Goal: Obtain resource: Download file/media

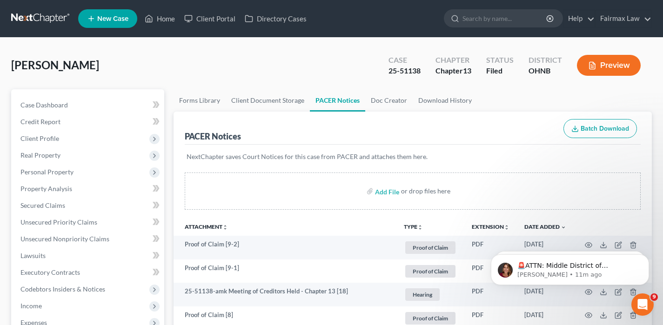
click at [43, 23] on link at bounding box center [41, 18] width 60 height 17
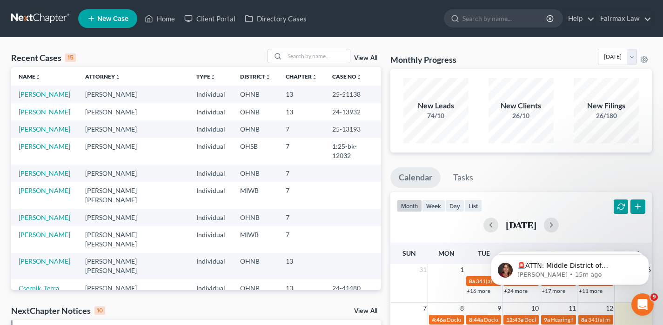
click at [316, 64] on div "Recent Cases 15 View All" at bounding box center [196, 58] width 370 height 18
click at [316, 62] on input "search" at bounding box center [317, 56] width 65 height 14
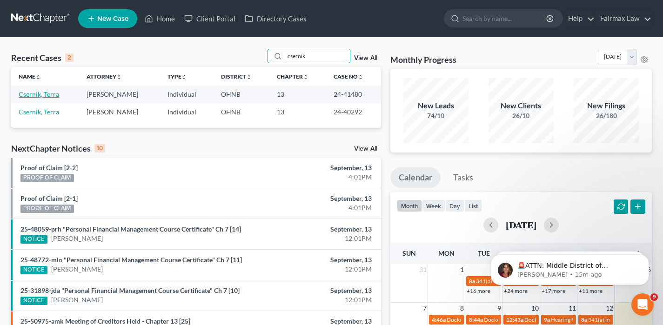
type input "csernik"
click at [44, 94] on link "Csernik, Terra" at bounding box center [39, 94] width 41 height 8
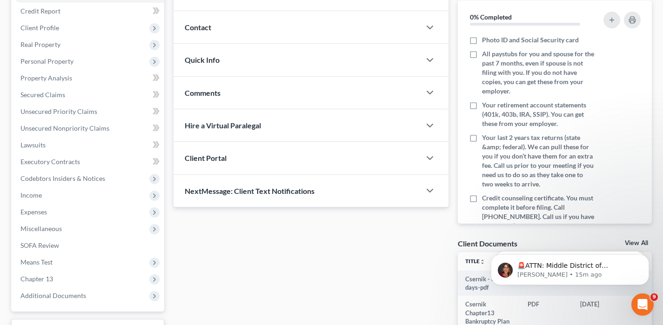
scroll to position [274, 0]
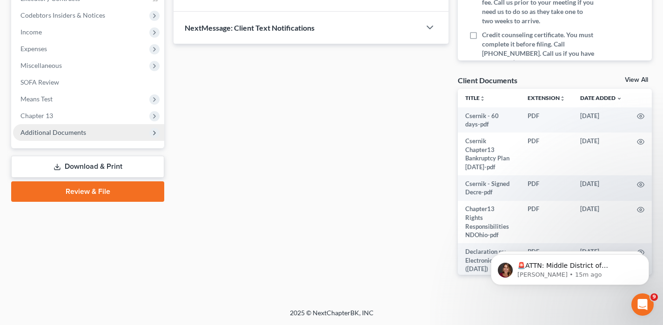
click at [81, 127] on span "Additional Documents" at bounding box center [88, 132] width 151 height 17
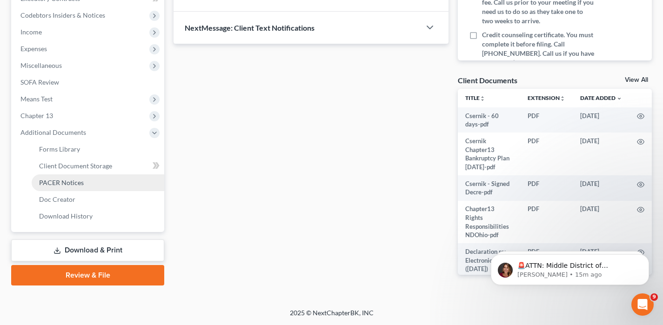
click at [79, 180] on span "PACER Notices" at bounding box center [61, 183] width 45 height 8
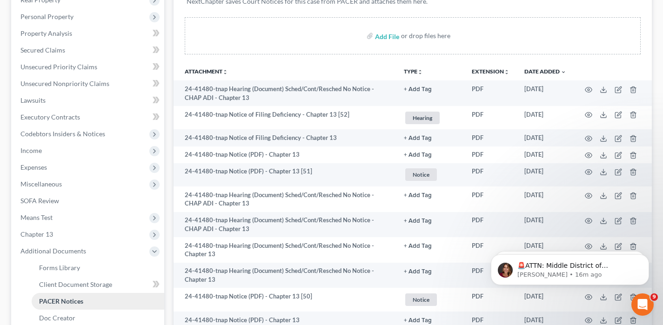
scroll to position [178, 0]
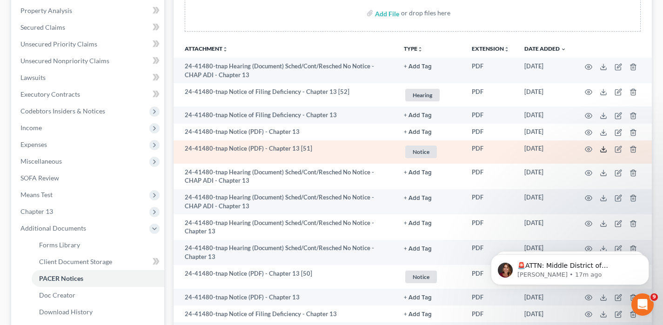
click at [603, 151] on icon at bounding box center [603, 149] width 7 height 7
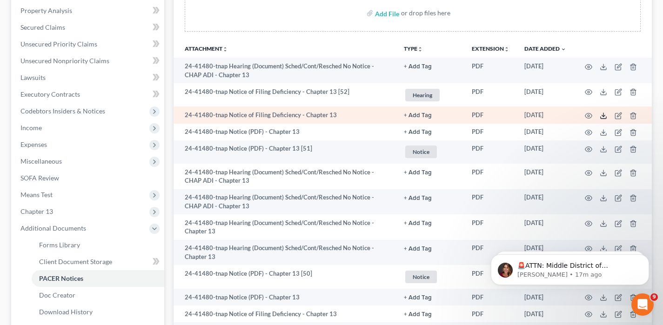
click at [602, 116] on polyline at bounding box center [603, 115] width 3 height 1
